Goal: Task Accomplishment & Management: Manage account settings

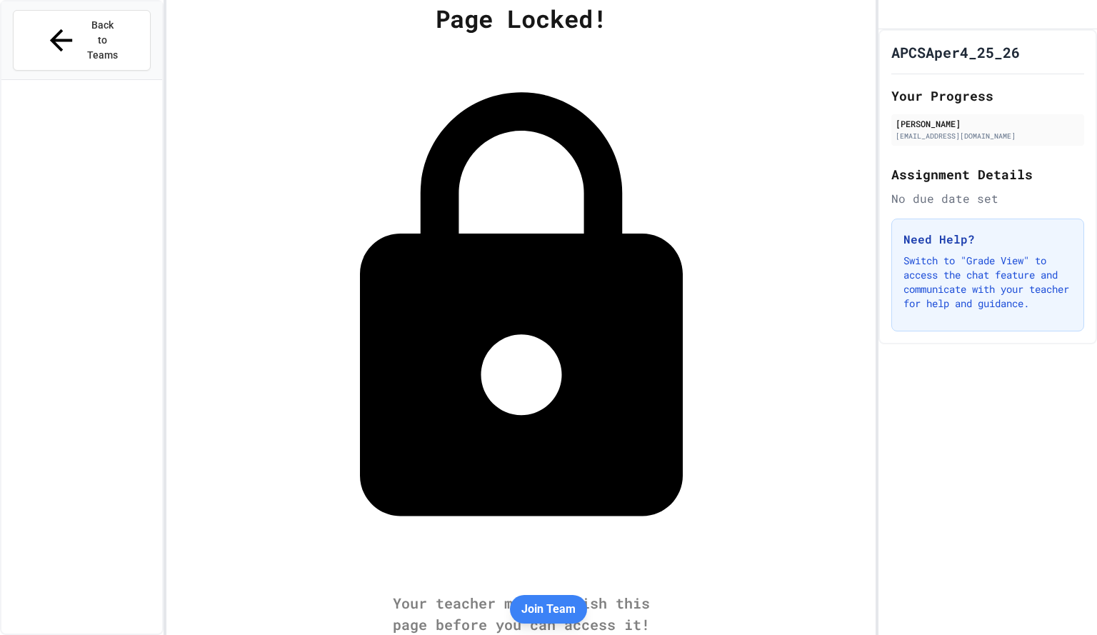
scroll to position [1436, 0]
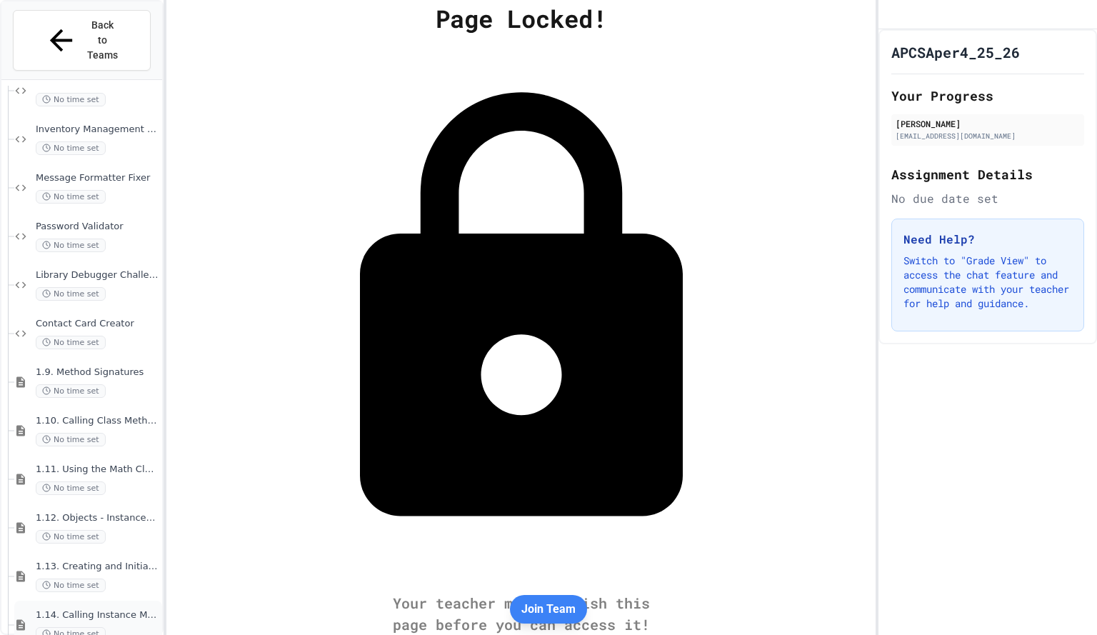
click at [123, 609] on div "1.14. Calling Instance Methods No time set" at bounding box center [98, 624] width 124 height 31
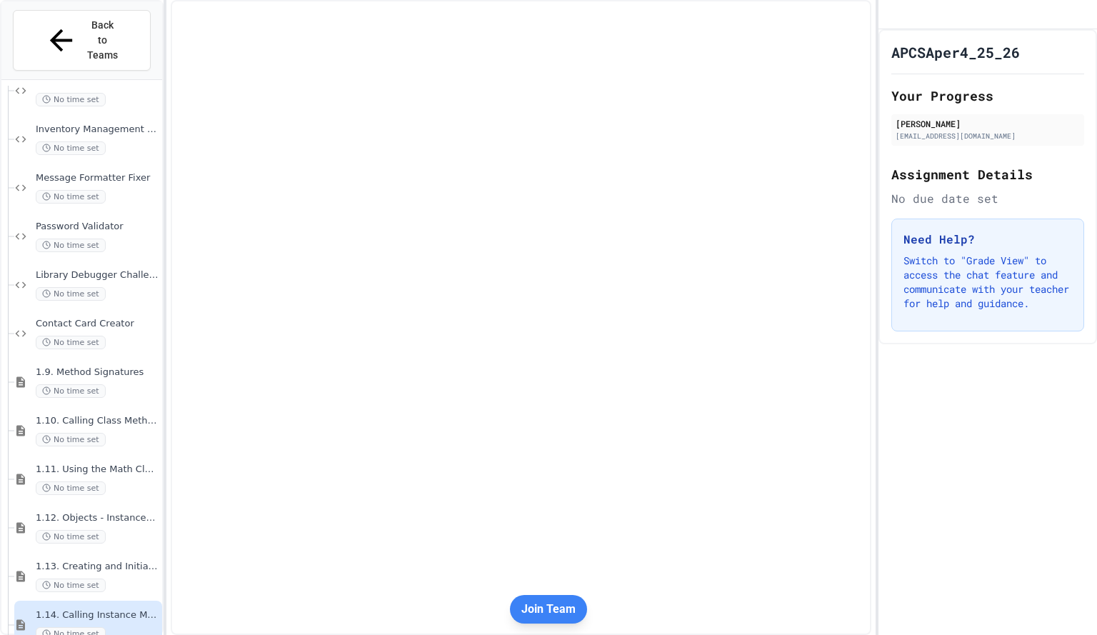
scroll to position [1419, 0]
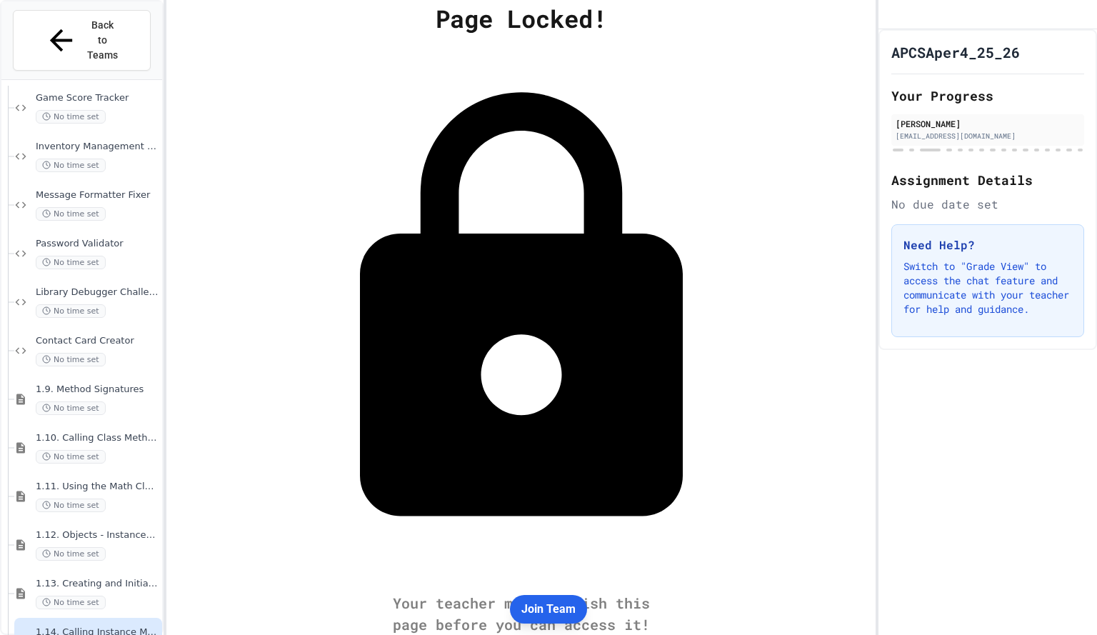
click at [548, 612] on button "Join Team" at bounding box center [548, 609] width 77 height 29
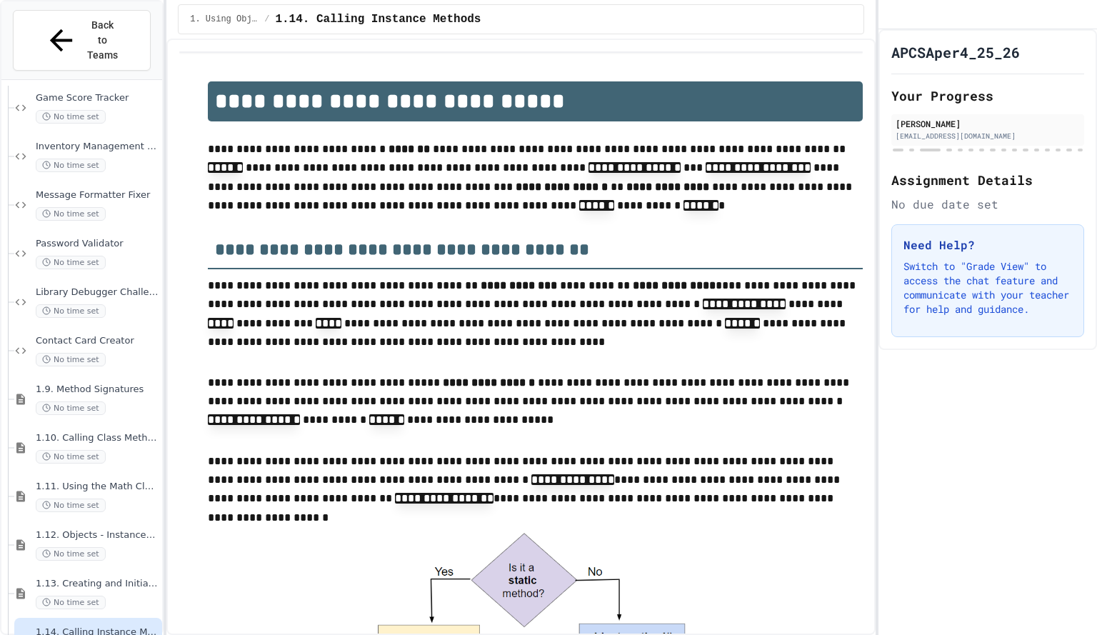
click at [906, 20] on icon "My Account" at bounding box center [899, 24] width 13 height 13
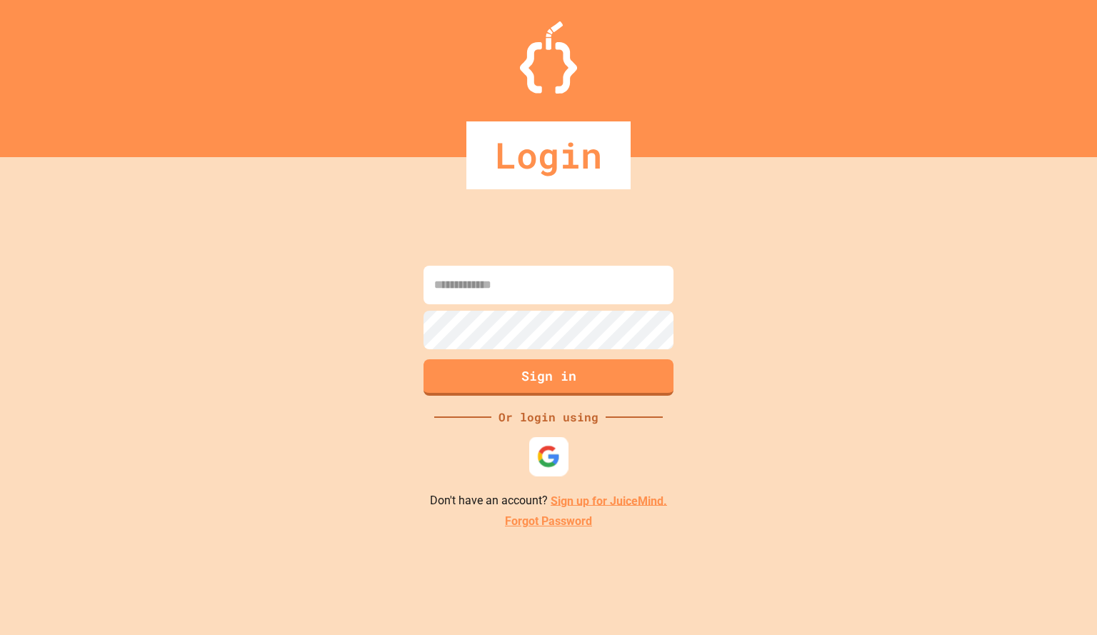
click at [551, 449] on img at bounding box center [549, 456] width 24 height 24
click at [555, 279] on input at bounding box center [549, 285] width 250 height 39
type input "**********"
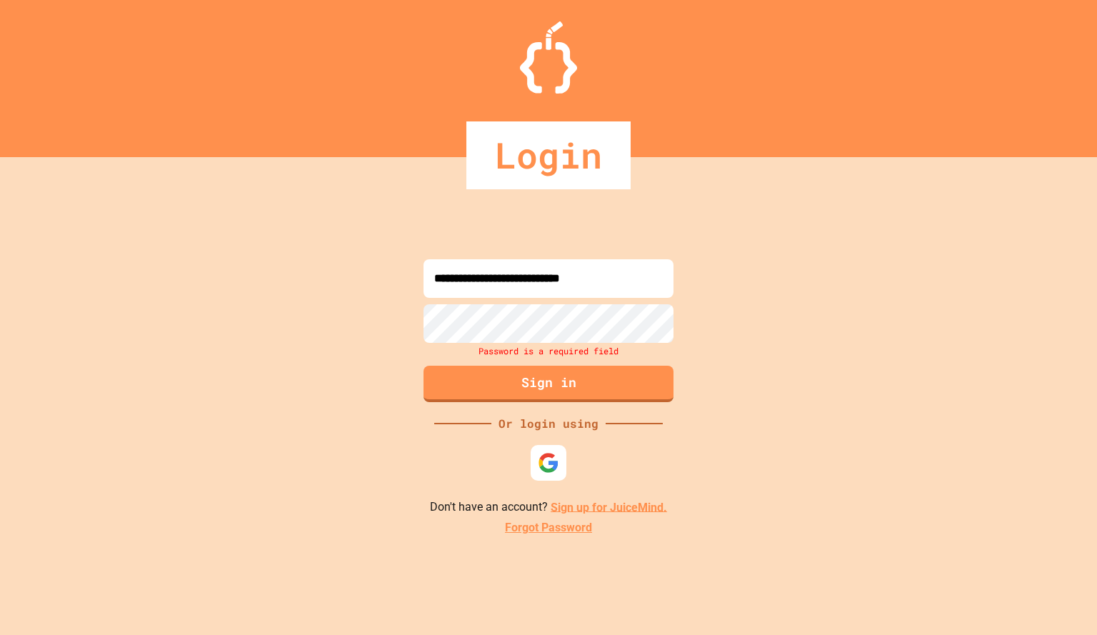
click at [549, 532] on link "Forgot Password" at bounding box center [548, 527] width 87 height 17
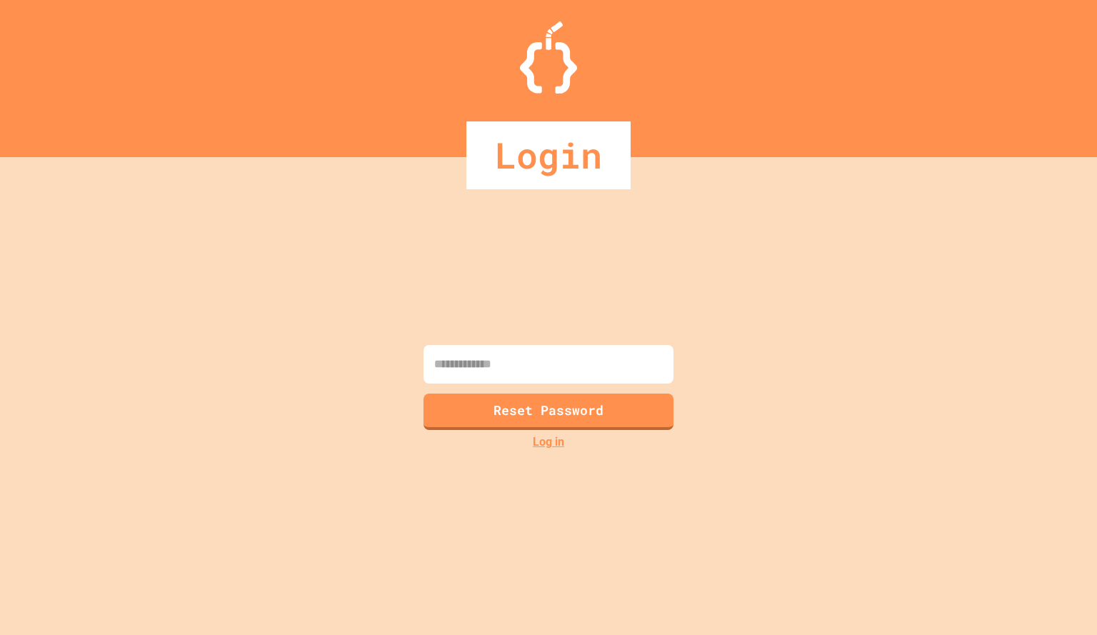
click at [494, 360] on input at bounding box center [549, 364] width 250 height 39
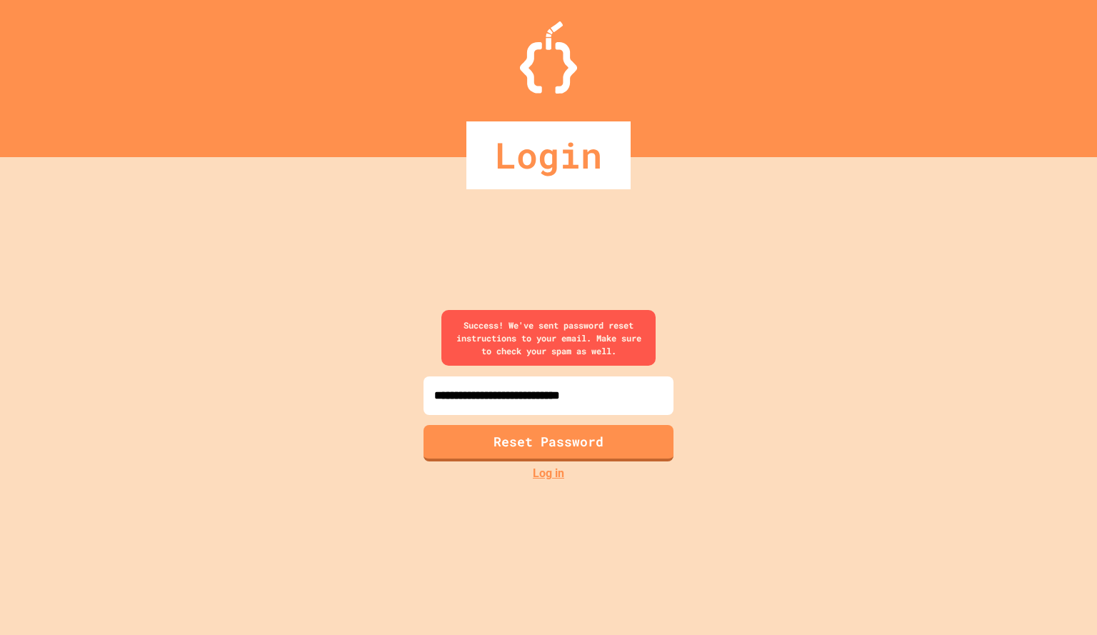
type input "**********"
click at [545, 476] on link "Log in" at bounding box center [548, 473] width 31 height 17
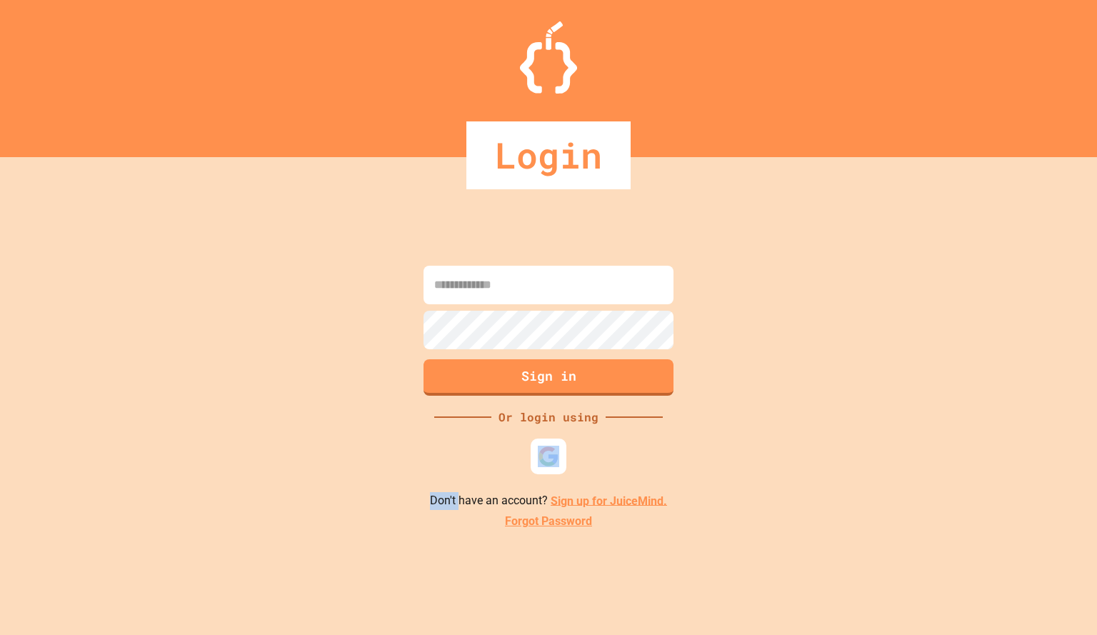
click at [545, 476] on div at bounding box center [548, 456] width 43 height 43
click at [531, 290] on input at bounding box center [549, 285] width 250 height 39
type input "**********"
click at [529, 386] on button "Sign in" at bounding box center [548, 375] width 255 height 37
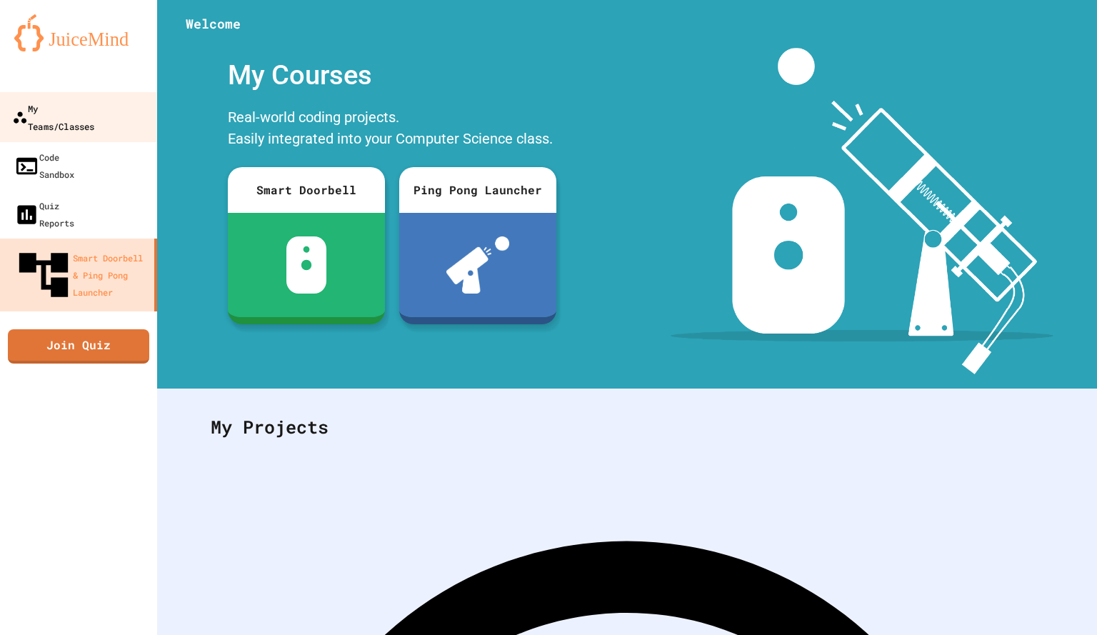
click at [44, 109] on div "My Teams/Classes" at bounding box center [53, 116] width 82 height 35
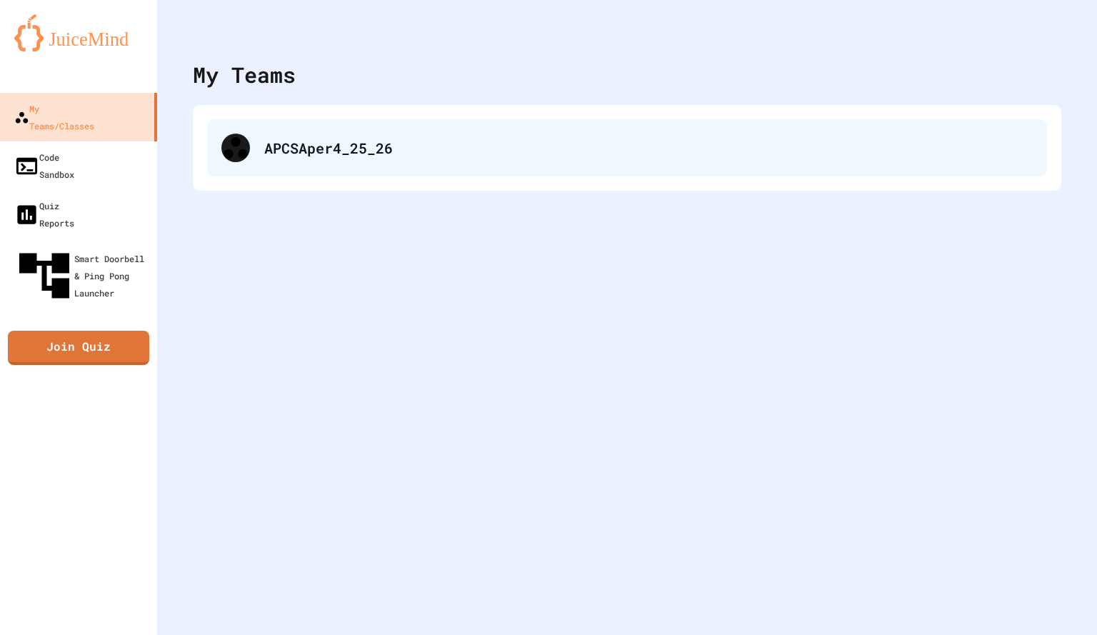
click at [323, 156] on div "APCSAper4_25_26" at bounding box center [648, 147] width 768 height 21
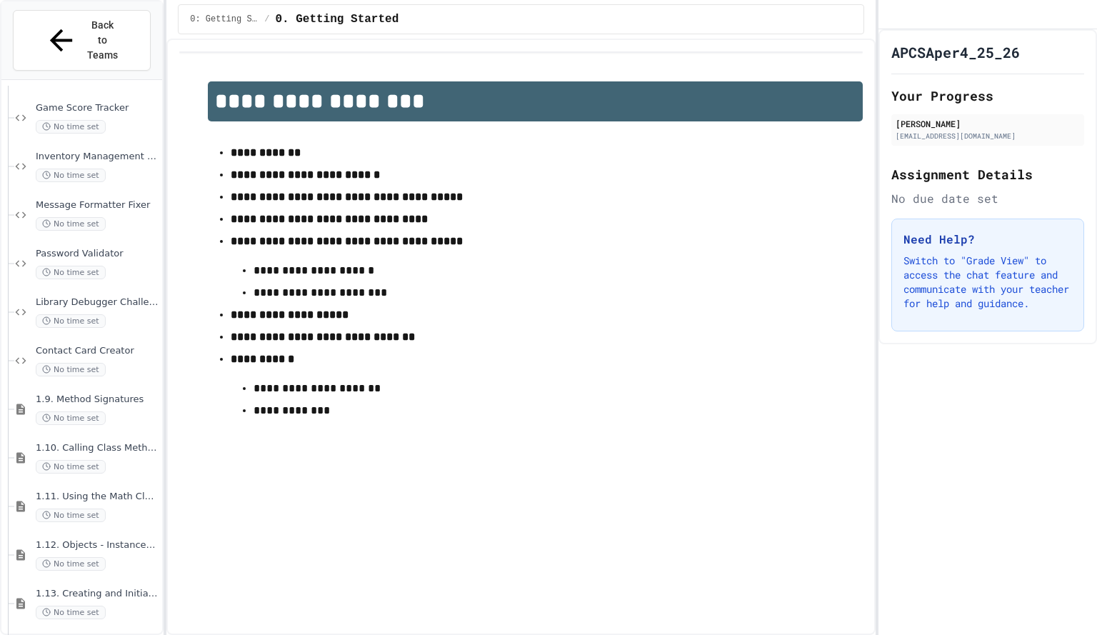
scroll to position [1436, 0]
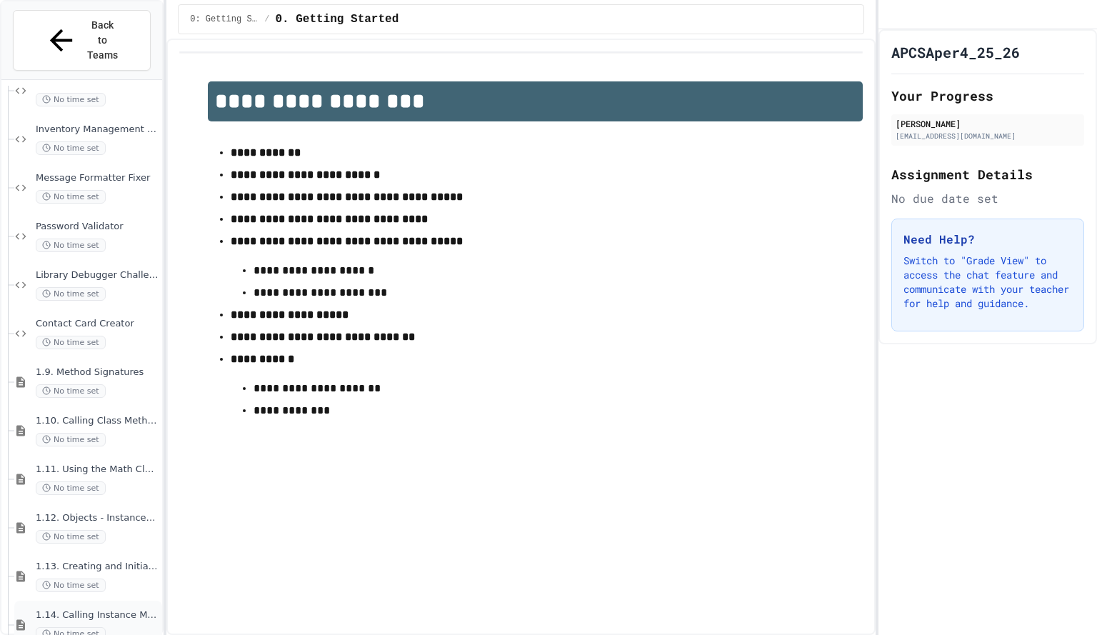
click at [122, 609] on span "1.14. Calling Instance Methods" at bounding box center [98, 615] width 124 height 12
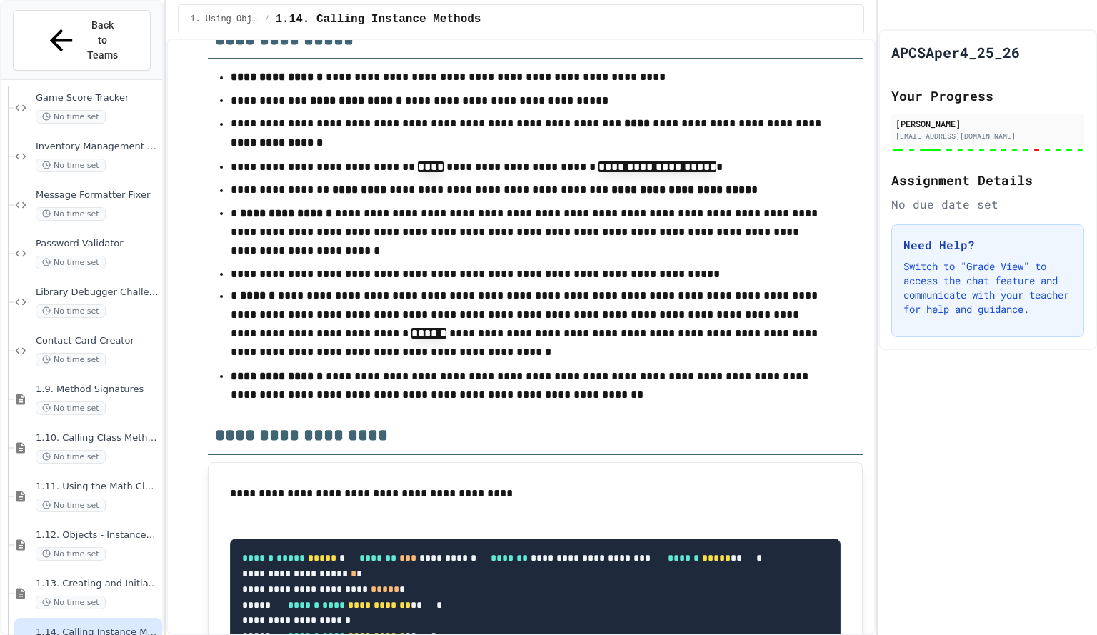
scroll to position [13472, 0]
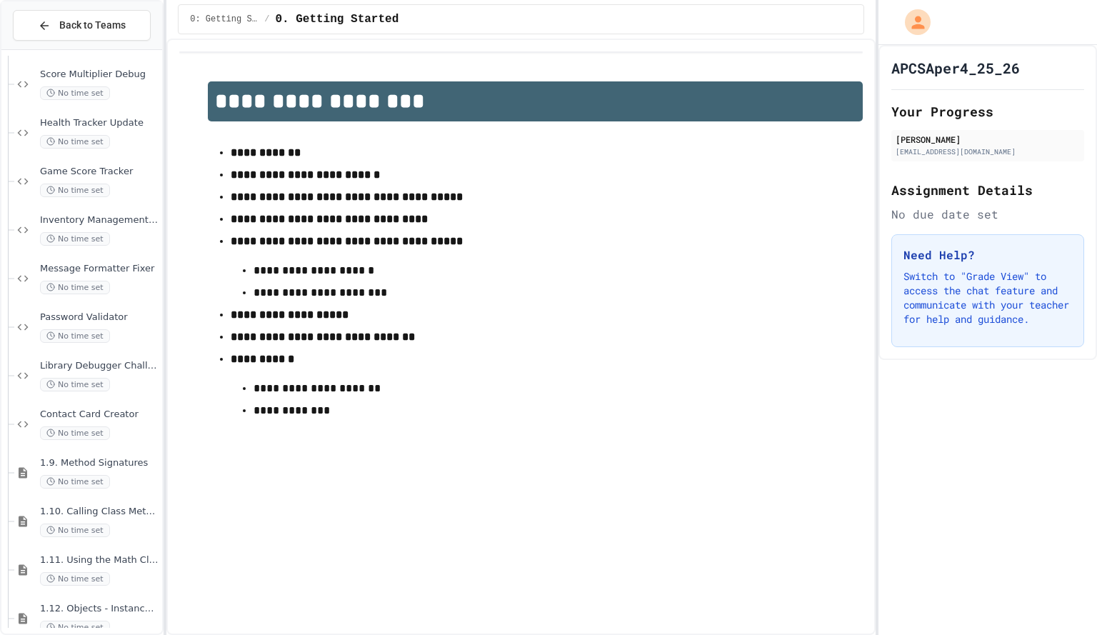
scroll to position [1436, 0]
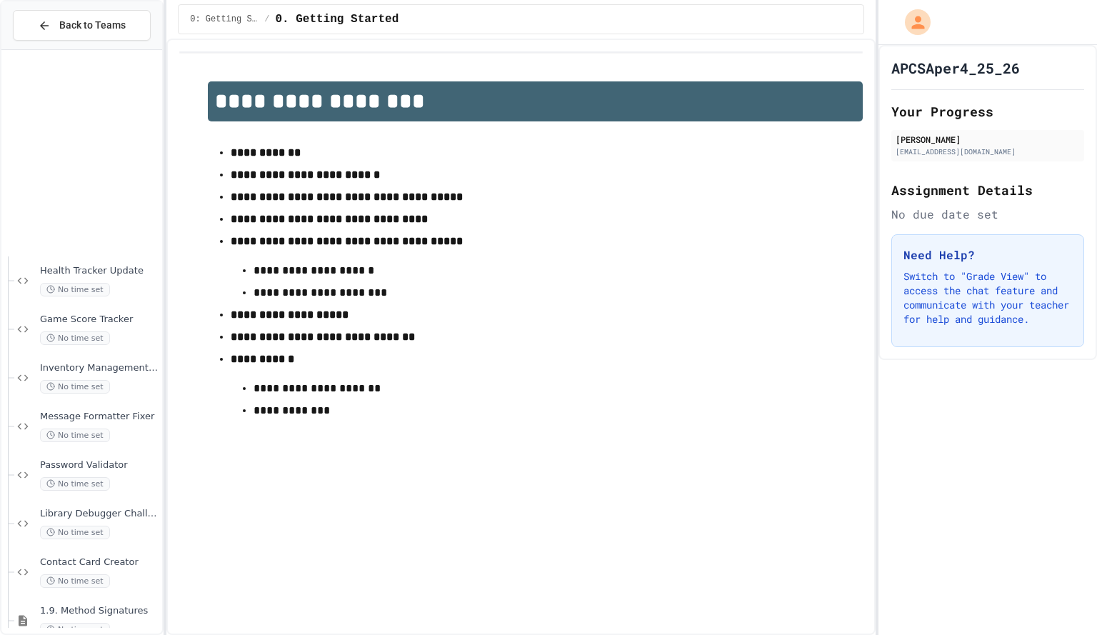
scroll to position [1436, 0]
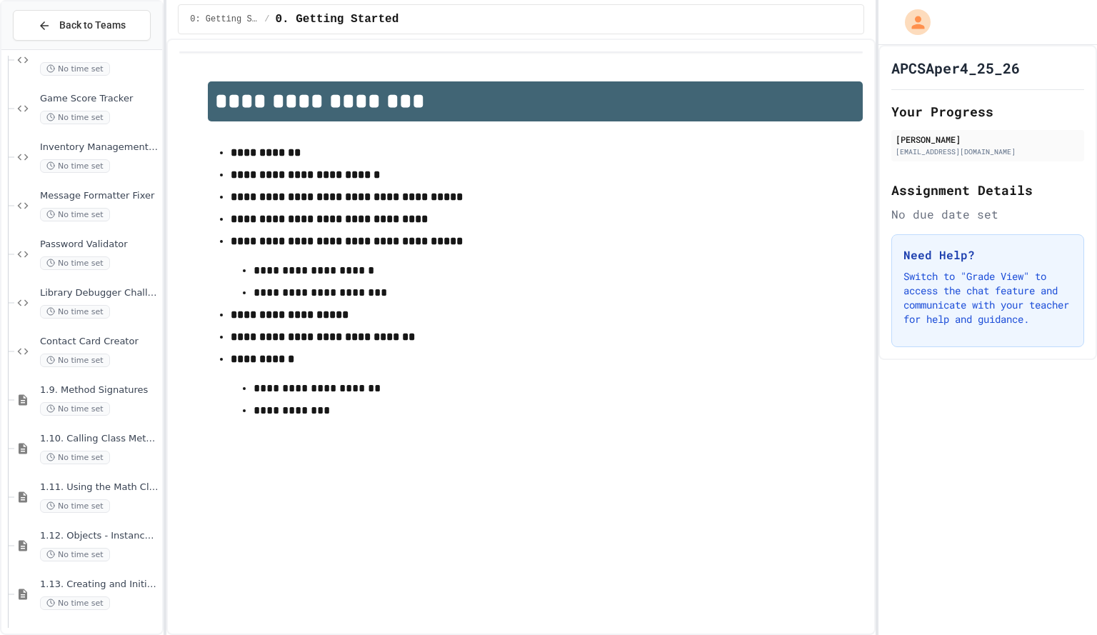
scroll to position [1485, 0]
click at [100, 579] on div "1.15. Strings No time set" at bounding box center [88, 595] width 148 height 49
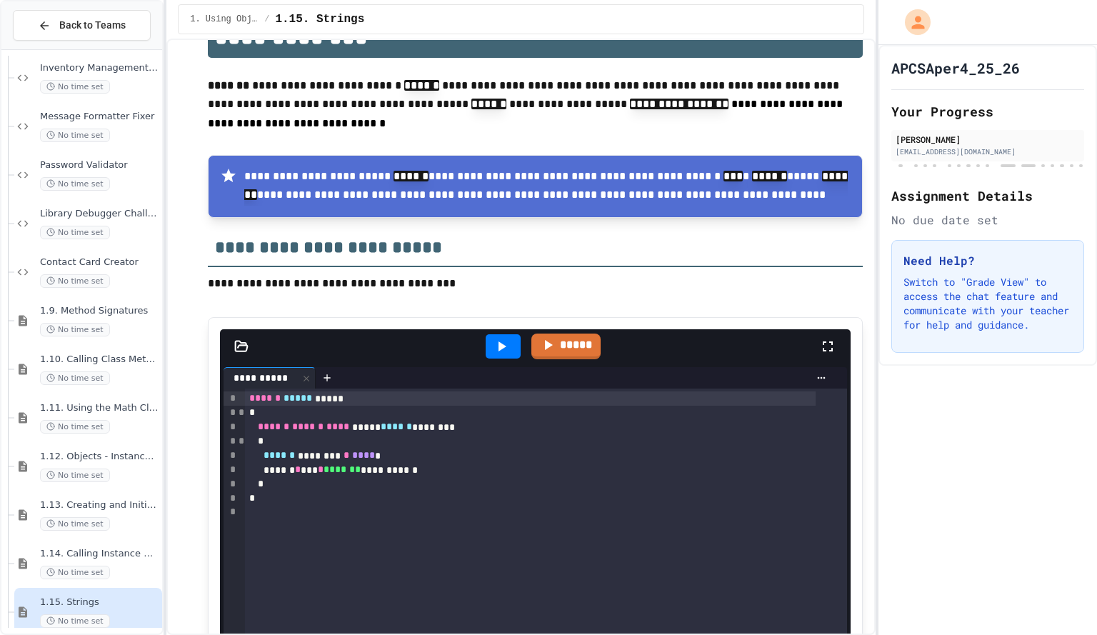
scroll to position [65, 0]
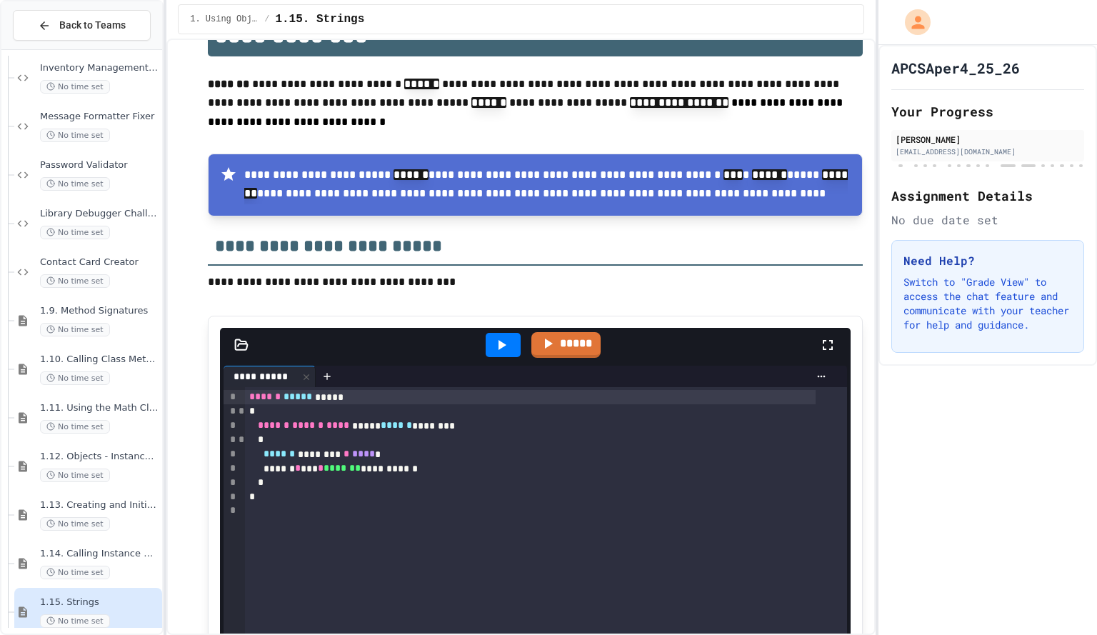
click at [493, 346] on icon at bounding box center [501, 344] width 17 height 17
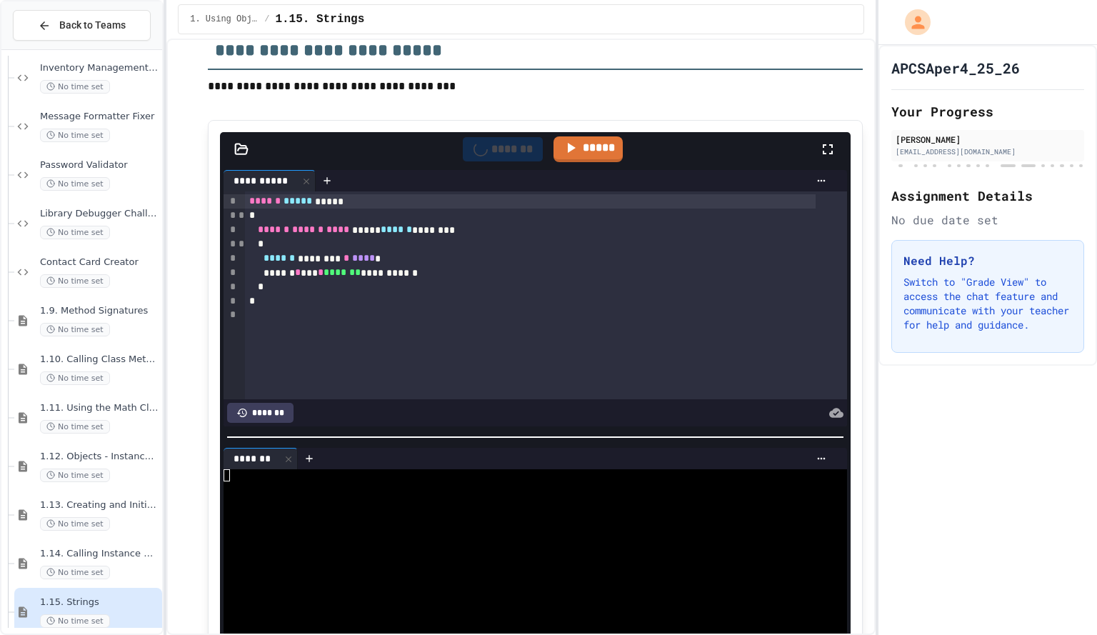
scroll to position [266, 0]
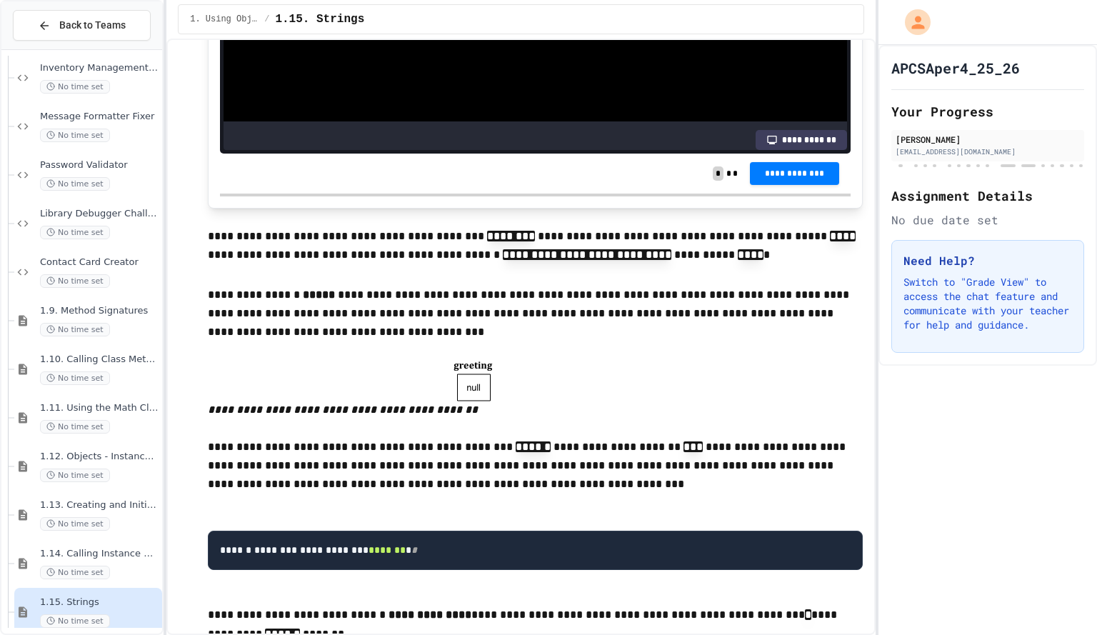
click at [763, 168] on span "**********" at bounding box center [794, 173] width 67 height 11
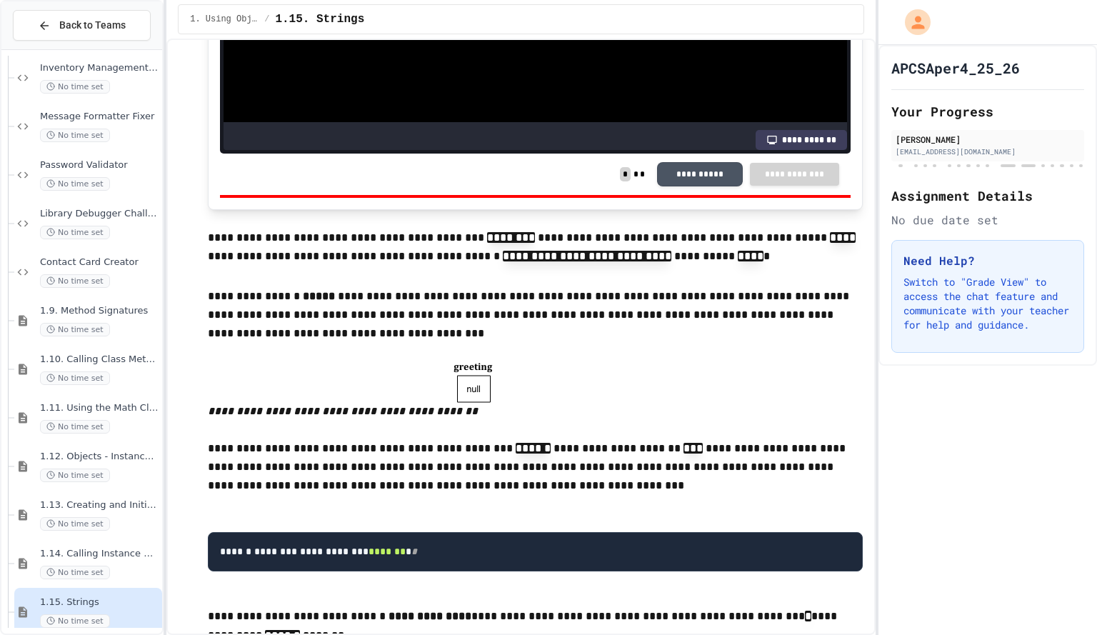
scroll to position [814, 0]
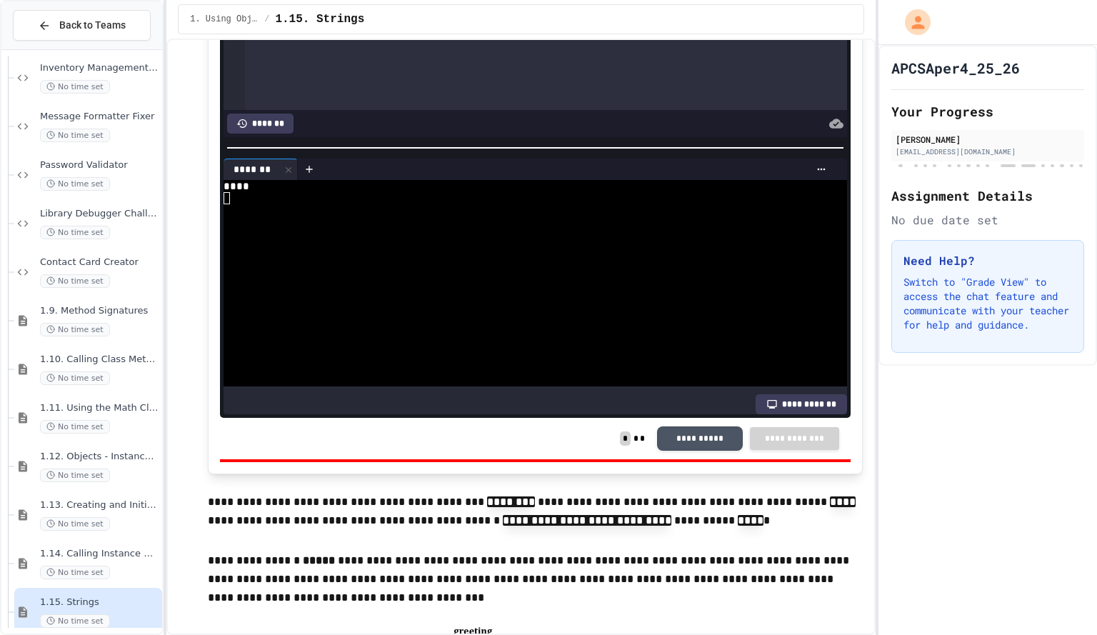
scroll to position [550, 0]
click at [683, 456] on div "**********" at bounding box center [535, 437] width 631 height 41
click at [669, 439] on button "**********" at bounding box center [700, 436] width 86 height 24
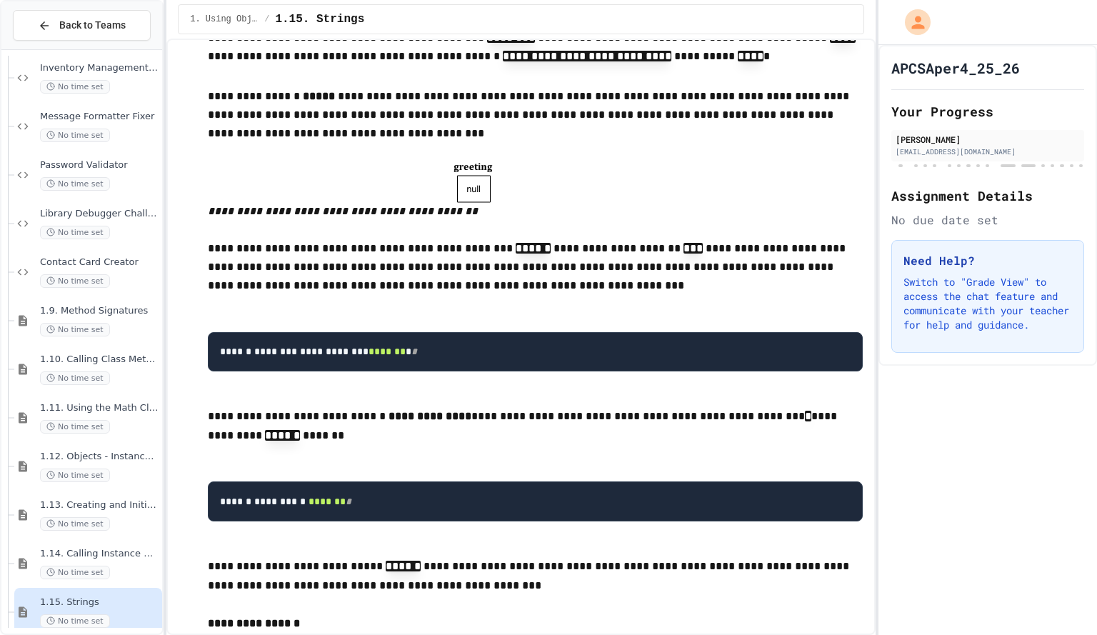
scroll to position [893, 0]
